Goal: Transaction & Acquisition: Purchase product/service

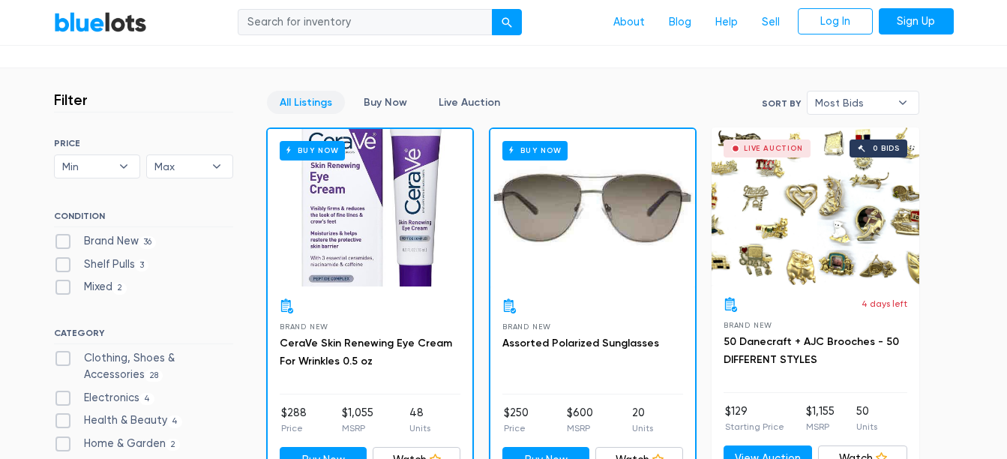
scroll to position [450, 0]
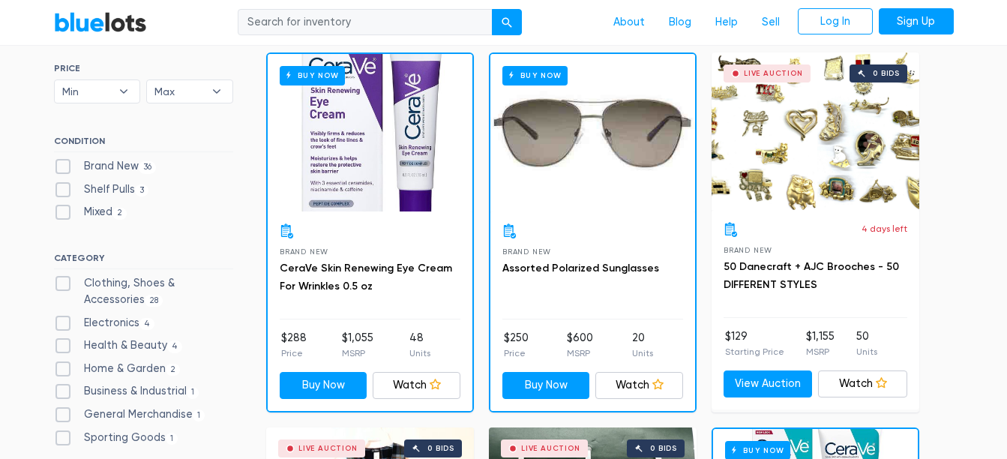
click at [61, 175] on label "Brand New 36" at bounding box center [105, 166] width 103 height 16
click at [61, 168] on New"] "Brand New 36" at bounding box center [59, 163] width 10 height 10
checkbox New"] "true"
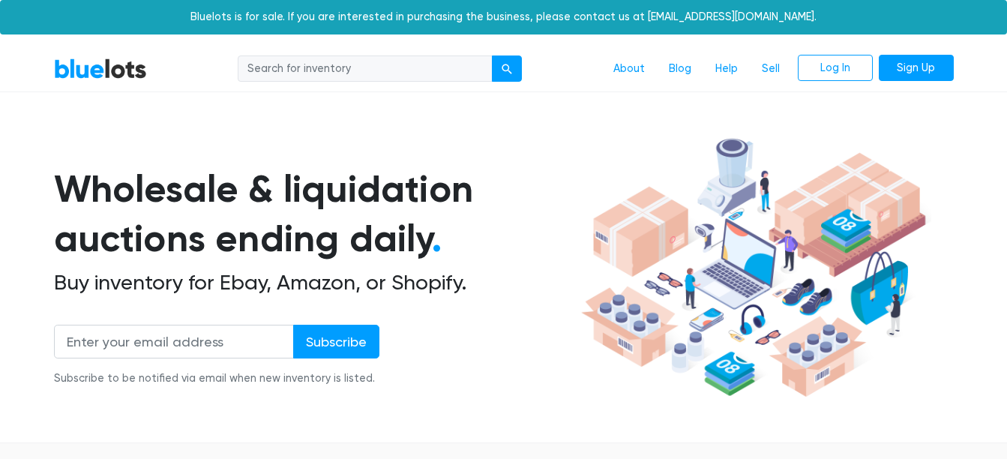
scroll to position [445, 0]
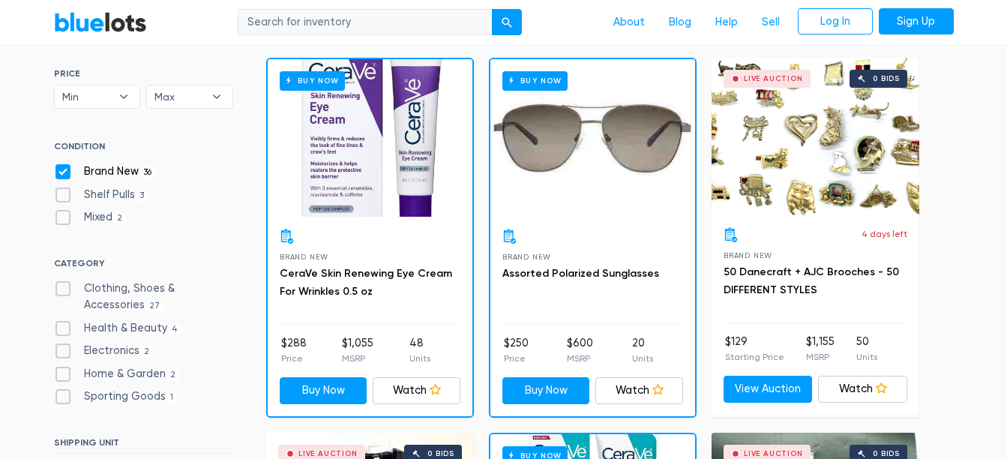
click at [67, 203] on label "Shelf Pulls 3" at bounding box center [101, 195] width 95 height 16
click at [64, 196] on Pulls"] "Shelf Pulls 3" at bounding box center [59, 192] width 10 height 10
checkbox Pulls"] "true"
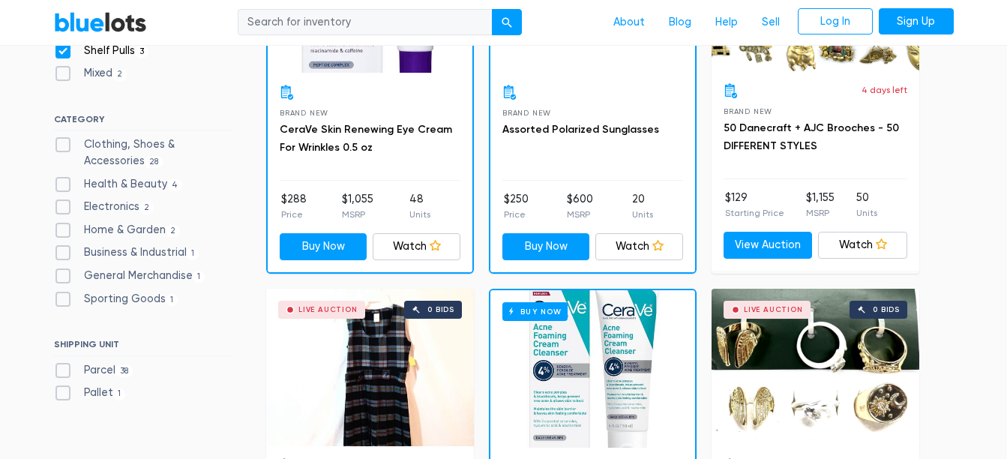
scroll to position [595, 0]
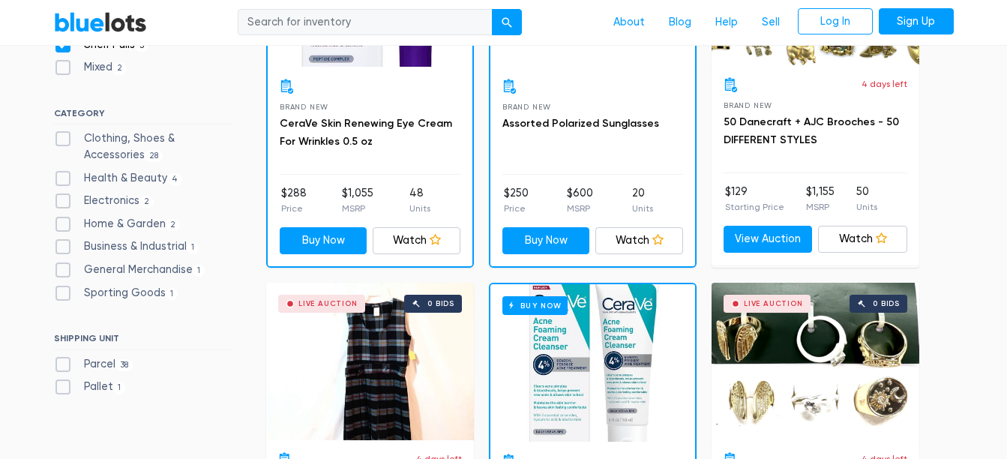
click at [66, 209] on label "Electronics 2" at bounding box center [104, 201] width 100 height 16
click at [64, 202] on input "Electronics 2" at bounding box center [59, 198] width 10 height 10
checkbox input "true"
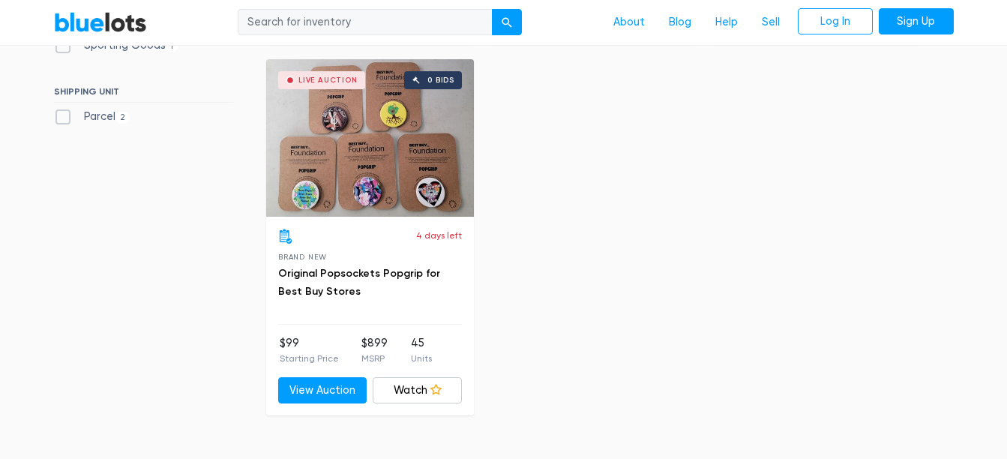
scroll to position [820, 0]
